Goal: Navigation & Orientation: Find specific page/section

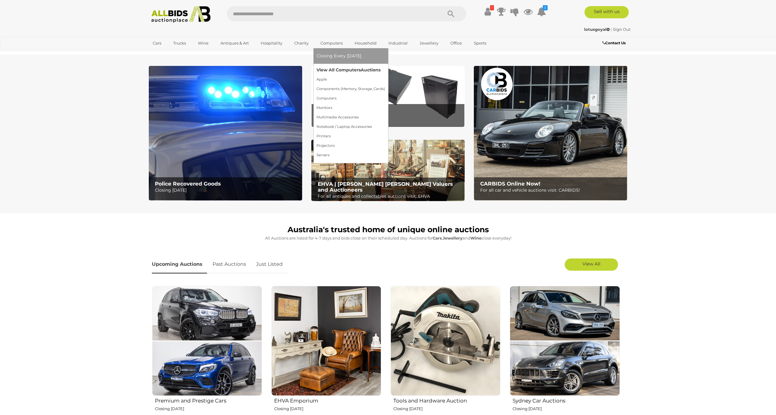
click at [334, 68] on link "View All Computers Auctions" at bounding box center [350, 69] width 69 height 9
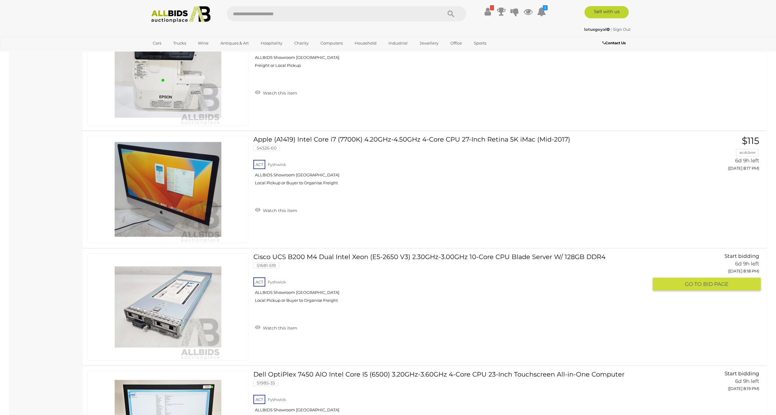
scroll to position [5790, 0]
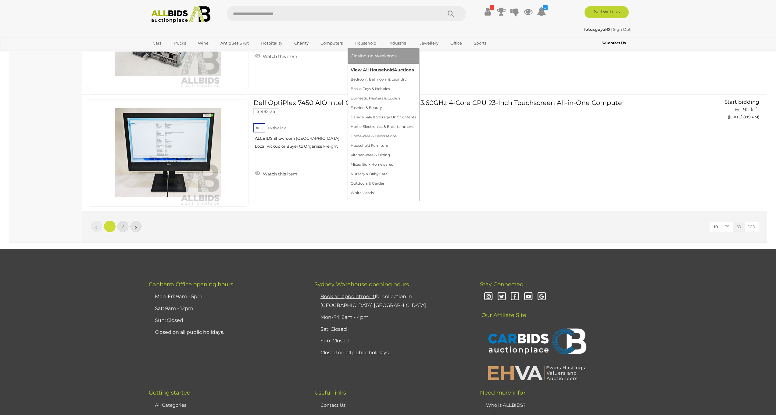
click at [373, 68] on link "View All Household Auctions" at bounding box center [384, 69] width 66 height 9
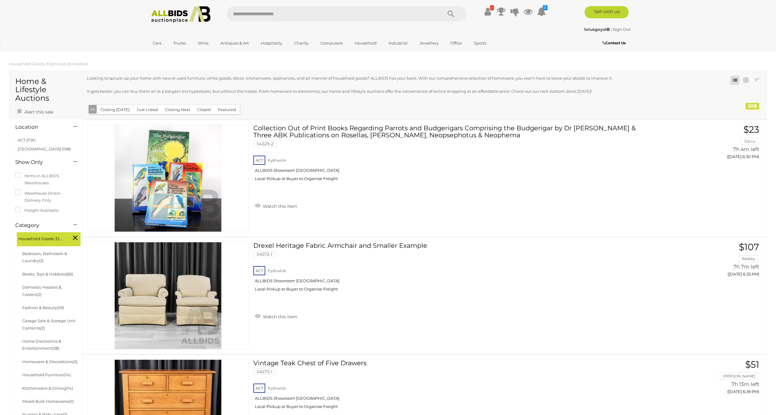
scroll to position [216, 0]
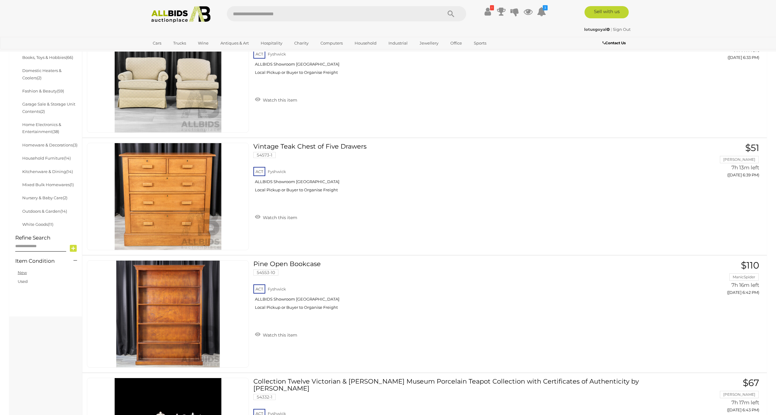
click at [20, 270] on link "New" at bounding box center [22, 272] width 9 height 5
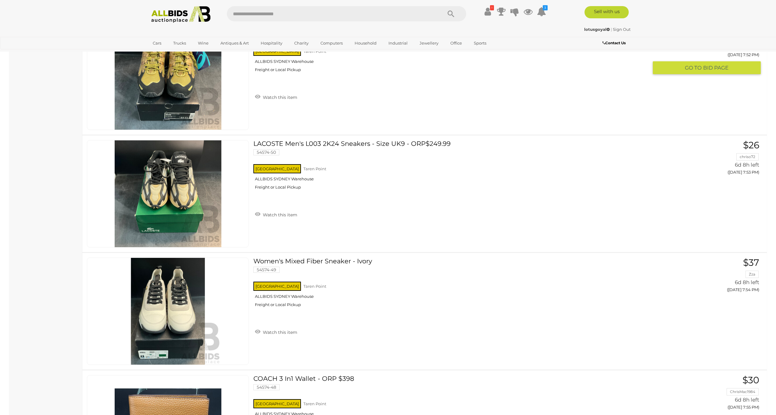
scroll to position [5711, 0]
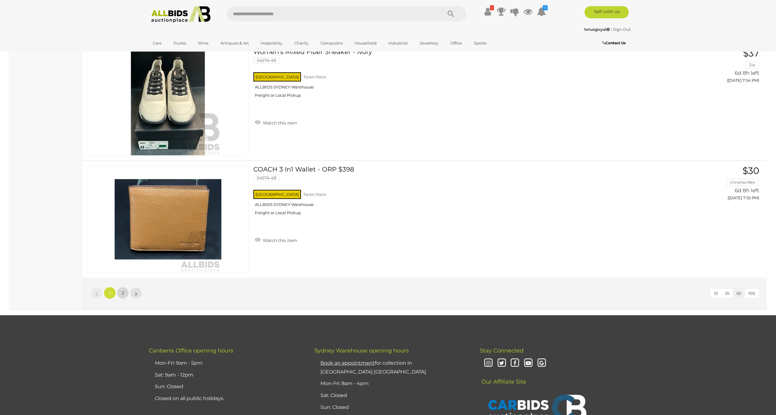
click at [125, 287] on link "2" at bounding box center [123, 293] width 12 height 12
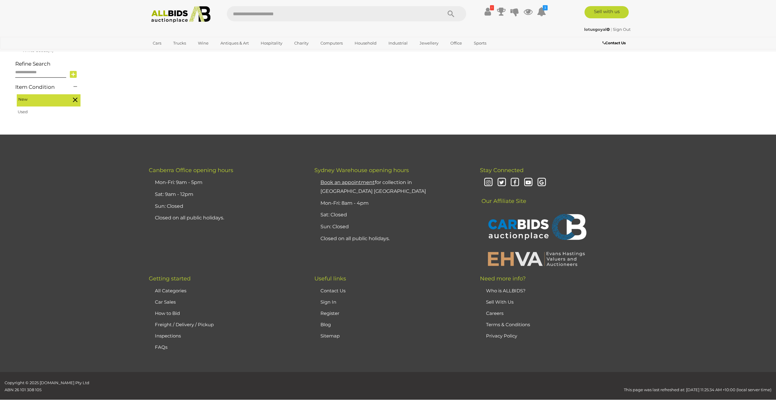
scroll to position [57, 0]
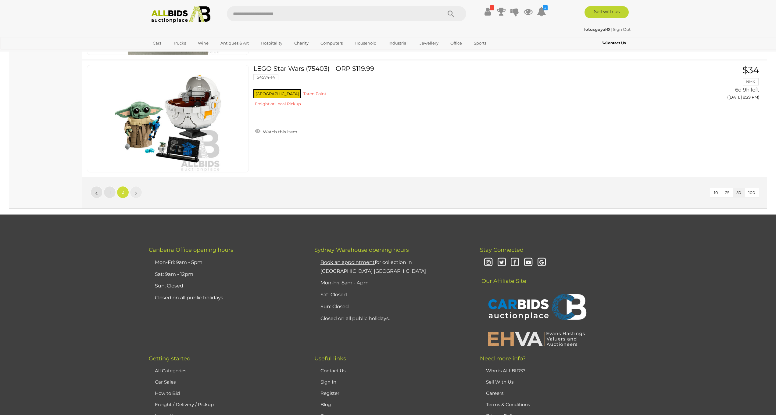
scroll to position [2602, 0]
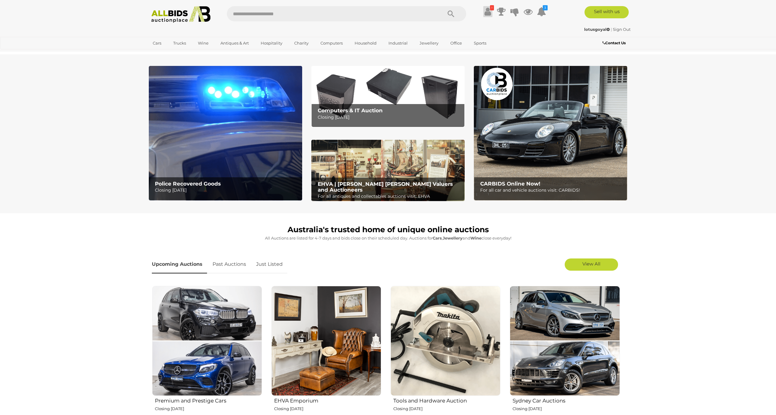
click at [485, 10] on icon at bounding box center [487, 11] width 6 height 11
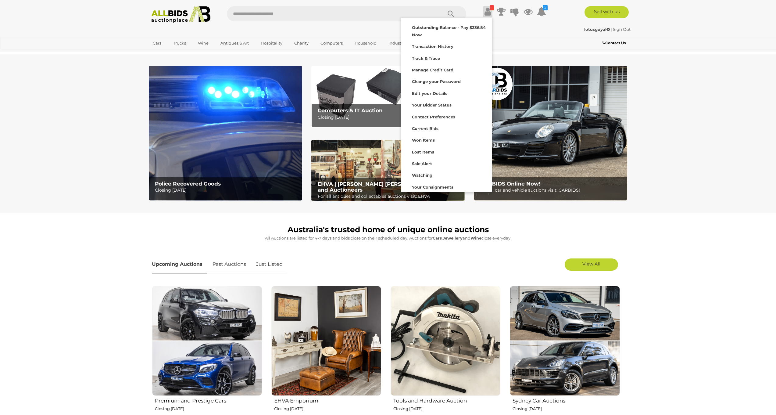
click at [63, 95] on section "Police Recovered Goods Closing [DATE] Computers & IT Auction Closing [DATE]" at bounding box center [388, 133] width 776 height 159
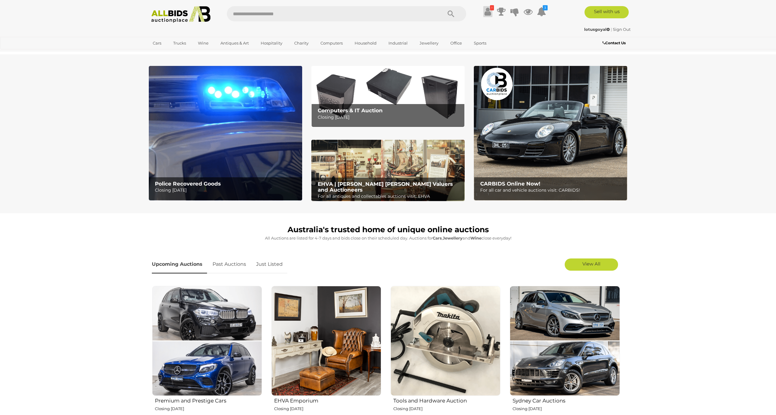
click at [483, 16] on link "!" at bounding box center [487, 11] width 9 height 11
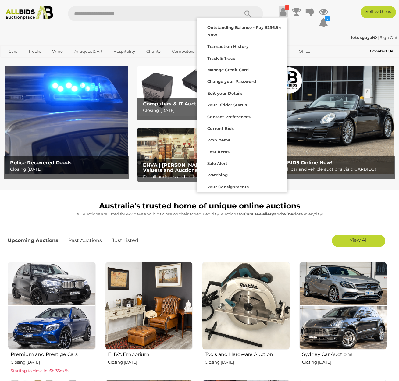
click at [48, 16] on img at bounding box center [29, 12] width 53 height 13
